Goal: Information Seeking & Learning: Learn about a topic

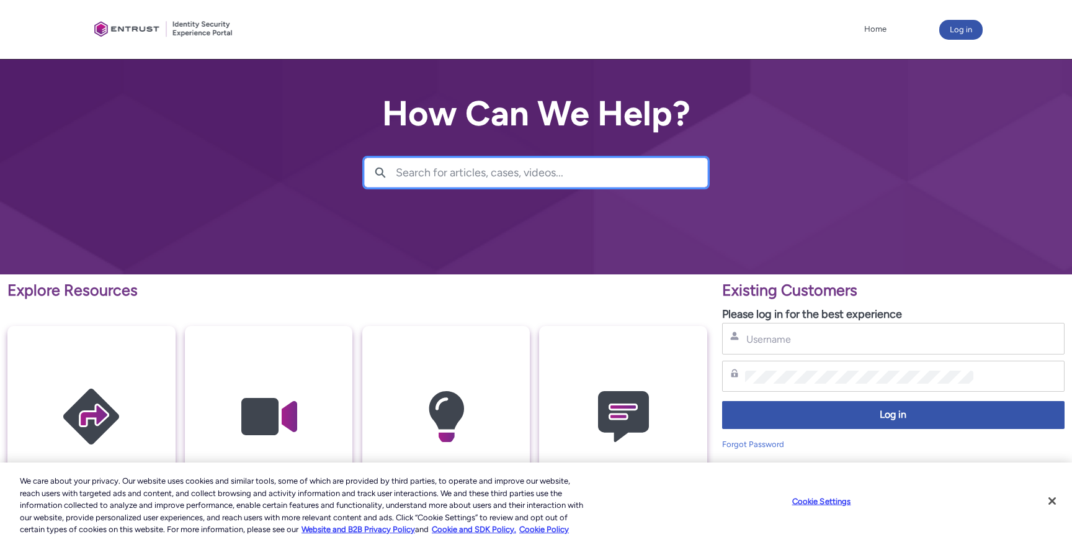
click at [460, 171] on input "Search for articles, cases, videos..." at bounding box center [551, 172] width 311 height 29
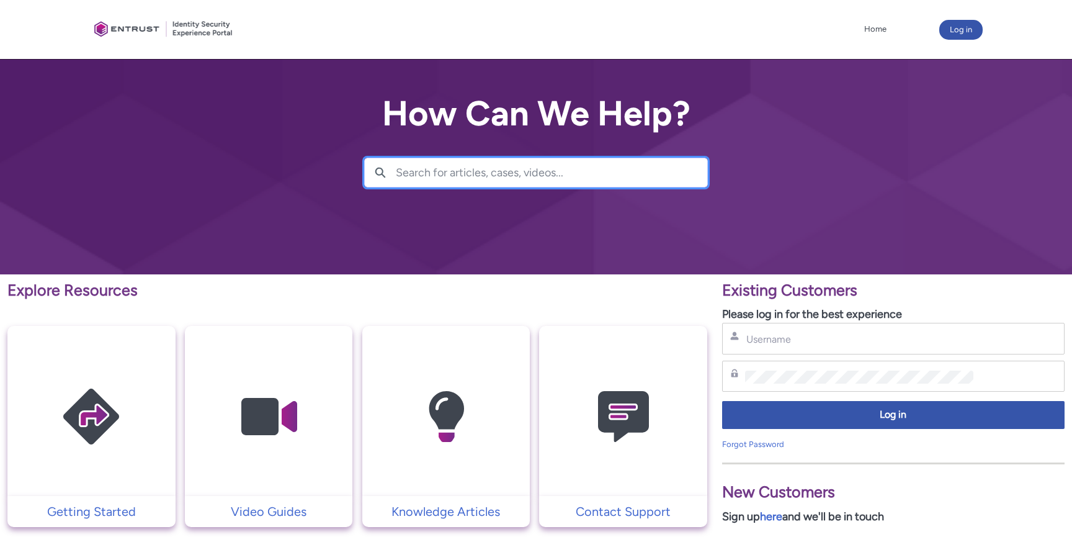
click at [459, 172] on input "Search for articles, cases, videos..." at bounding box center [551, 172] width 311 height 29
type input "MFA"
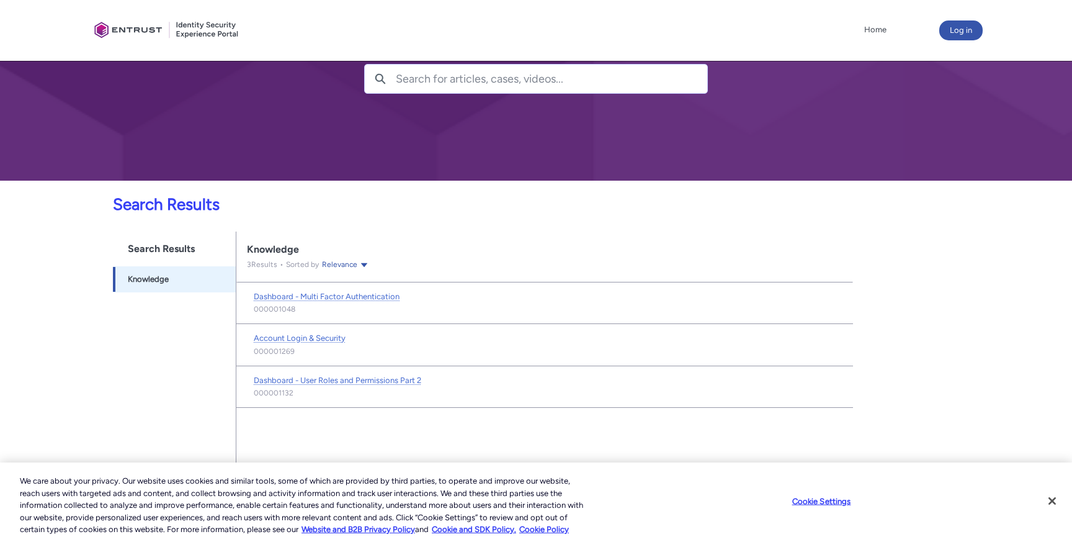
scroll to position [94, 0]
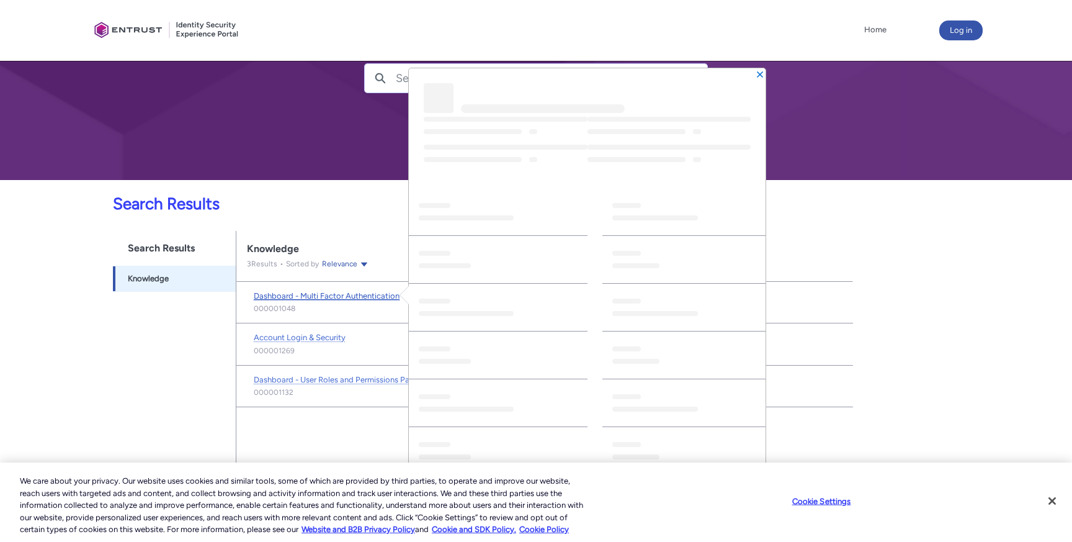
click at [385, 295] on span "Dashboard - Multi Factor Authentication" at bounding box center [327, 295] width 146 height 9
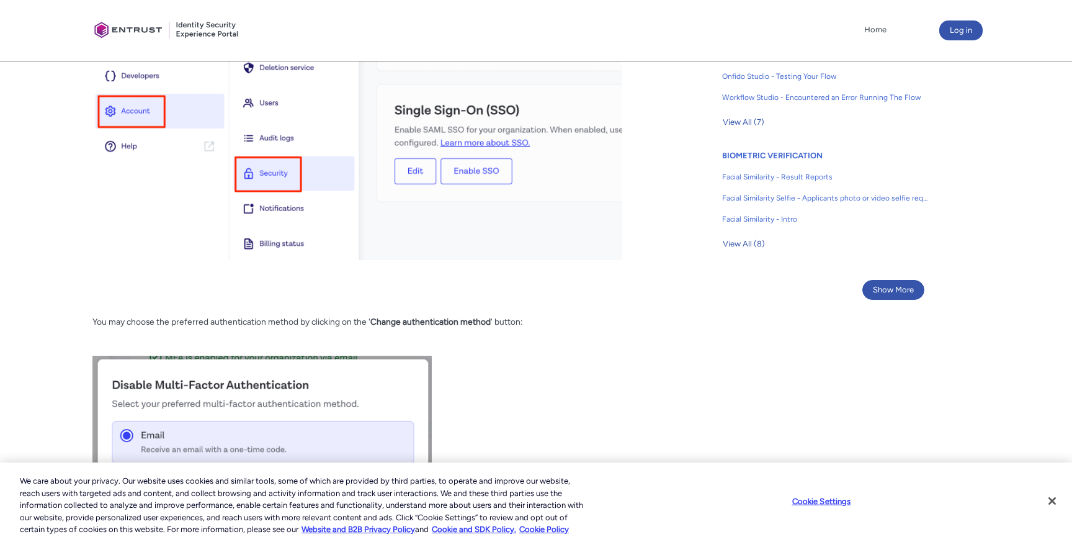
scroll to position [862, 0]
